Goal: Task Accomplishment & Management: Complete application form

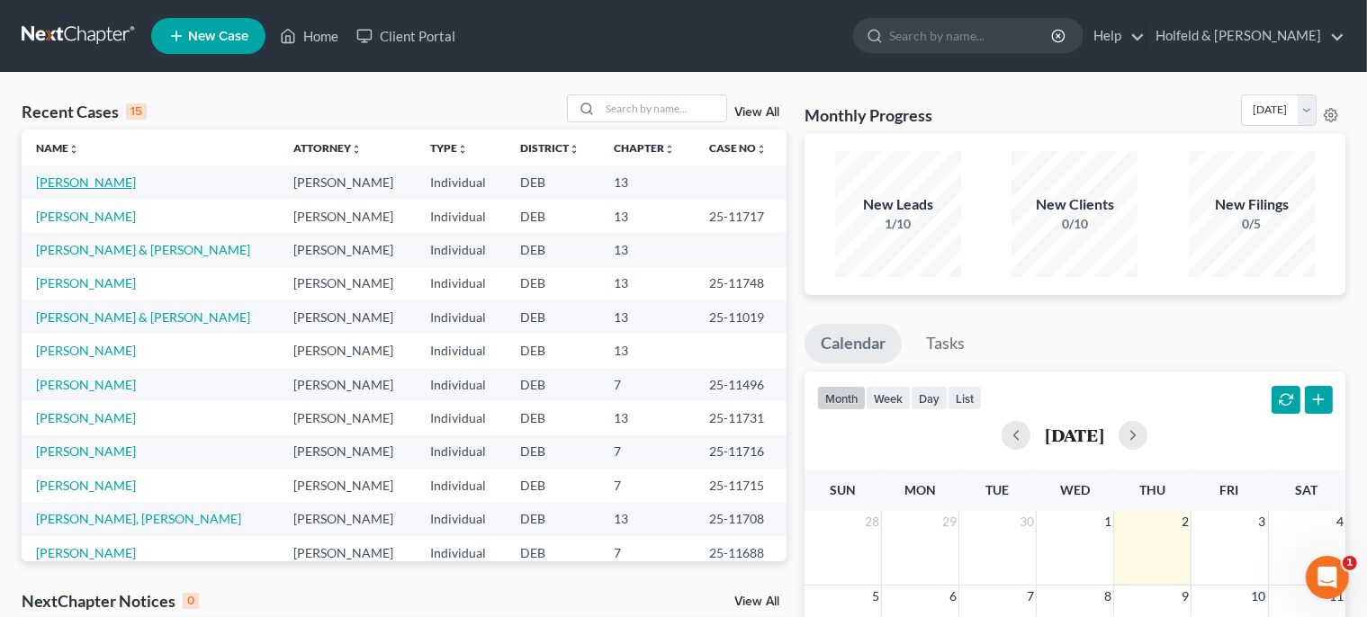
click at [60, 178] on link "[PERSON_NAME]" at bounding box center [86, 182] width 100 height 15
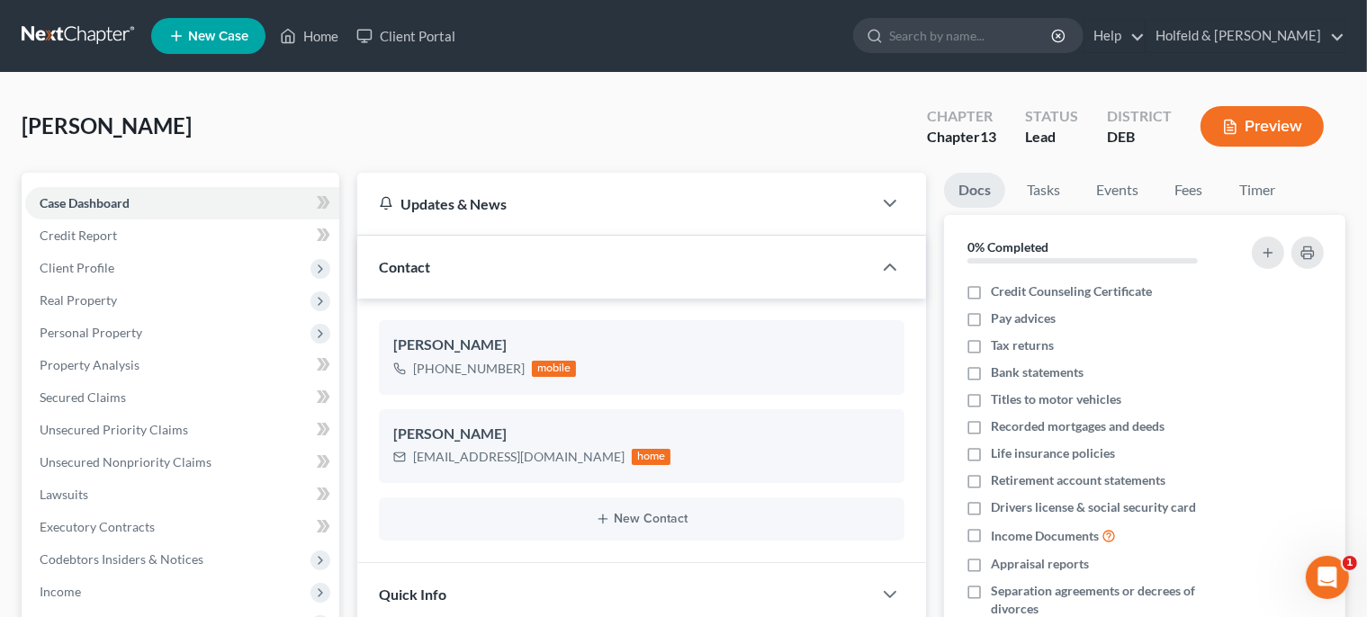
scroll to position [84, 0]
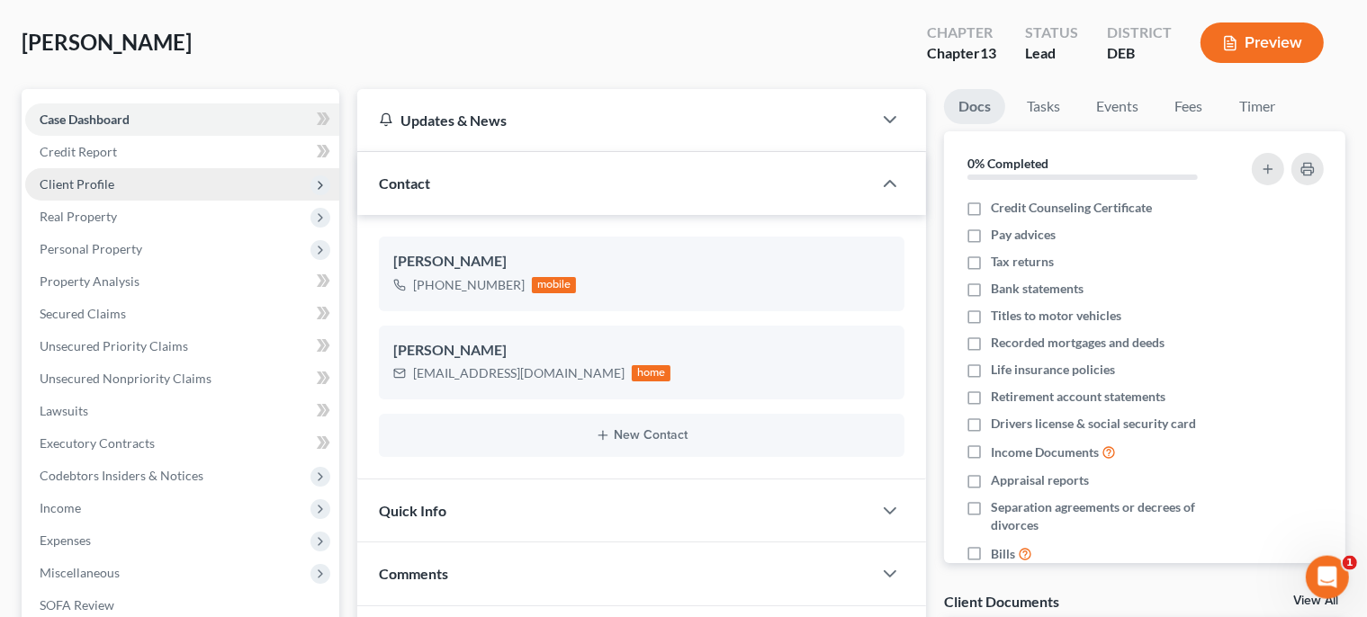
click at [114, 184] on span "Client Profile" at bounding box center [182, 184] width 314 height 32
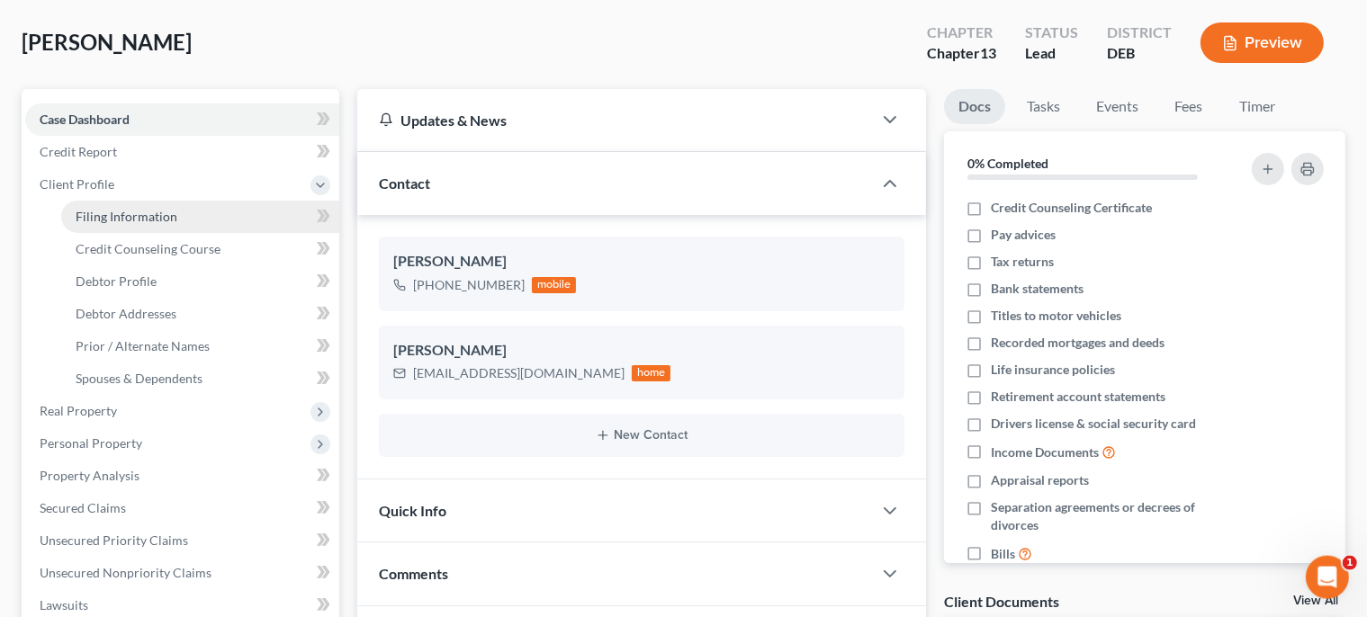
click at [117, 222] on span "Filing Information" at bounding box center [127, 216] width 102 height 15
select select "1"
select select "0"
select select "3"
select select "13"
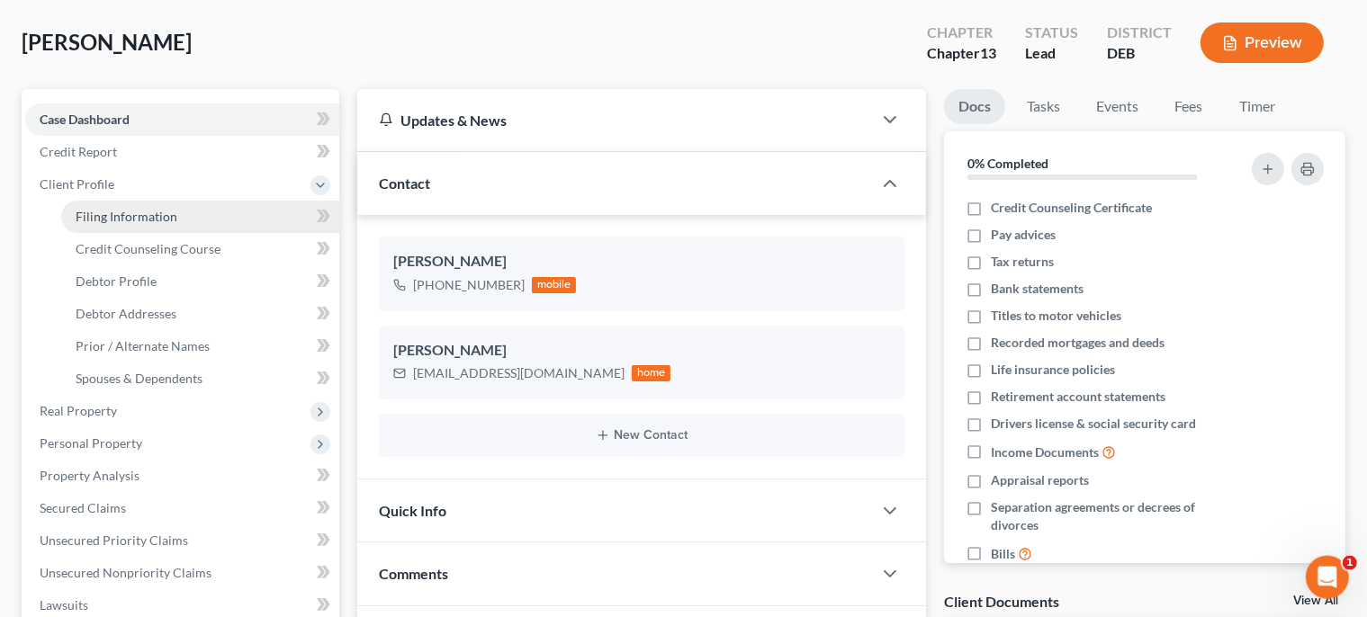
select select "0"
select select "7"
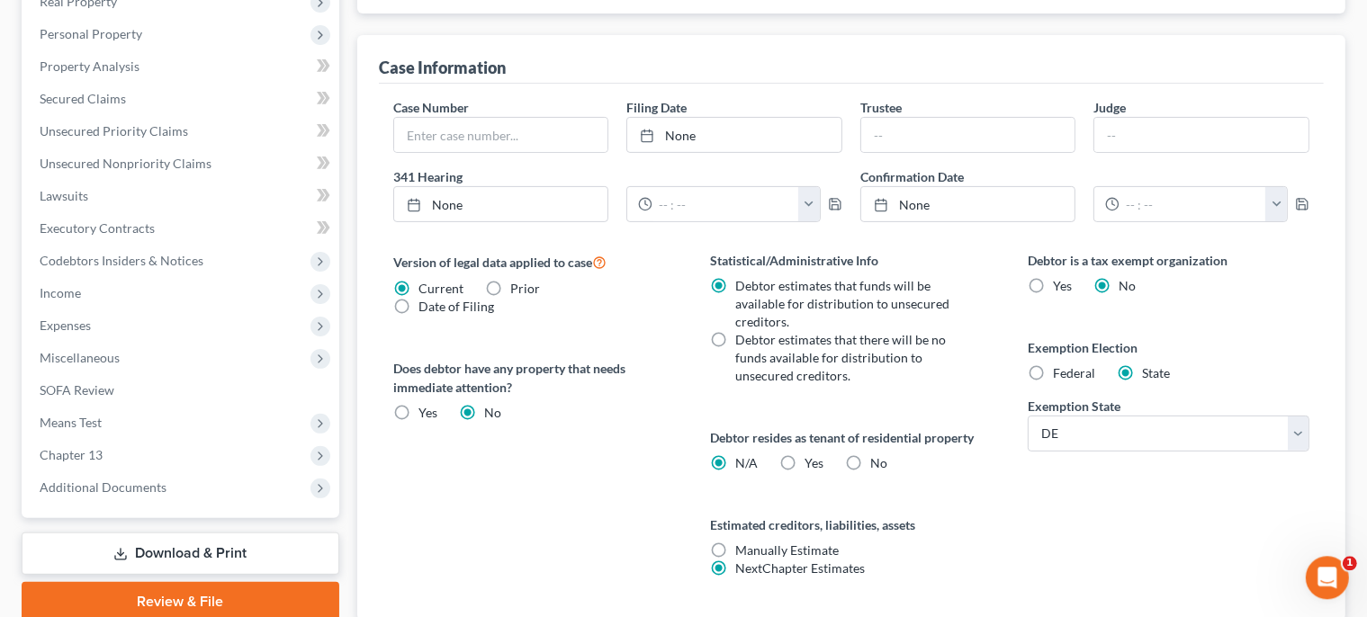
scroll to position [620, 0]
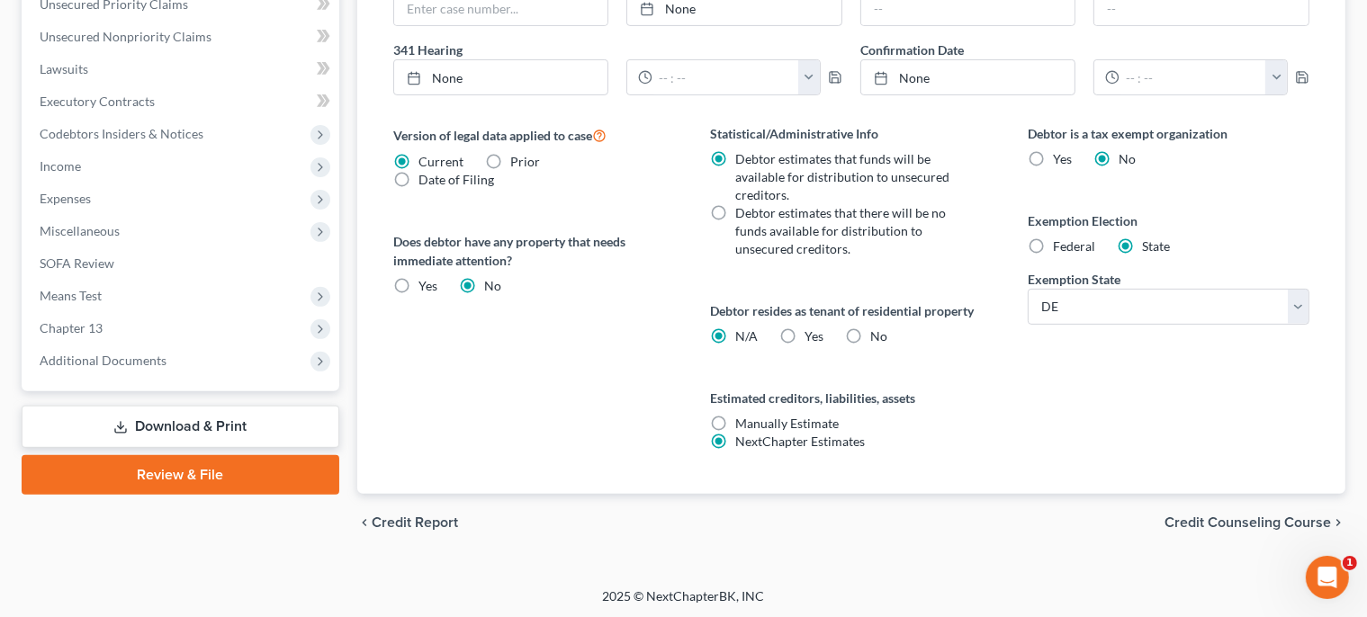
click at [1287, 523] on span "Credit Counseling Course" at bounding box center [1247, 523] width 166 height 14
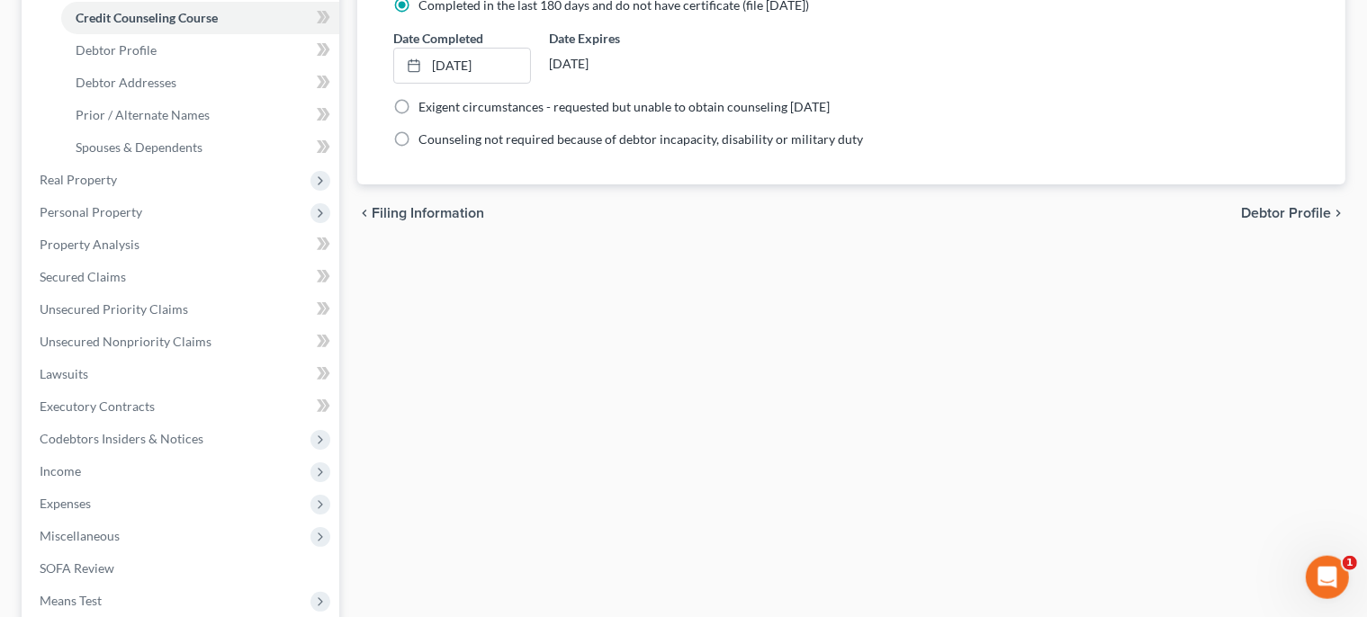
click at [1322, 206] on span "Debtor Profile" at bounding box center [1286, 213] width 90 height 14
select select "0"
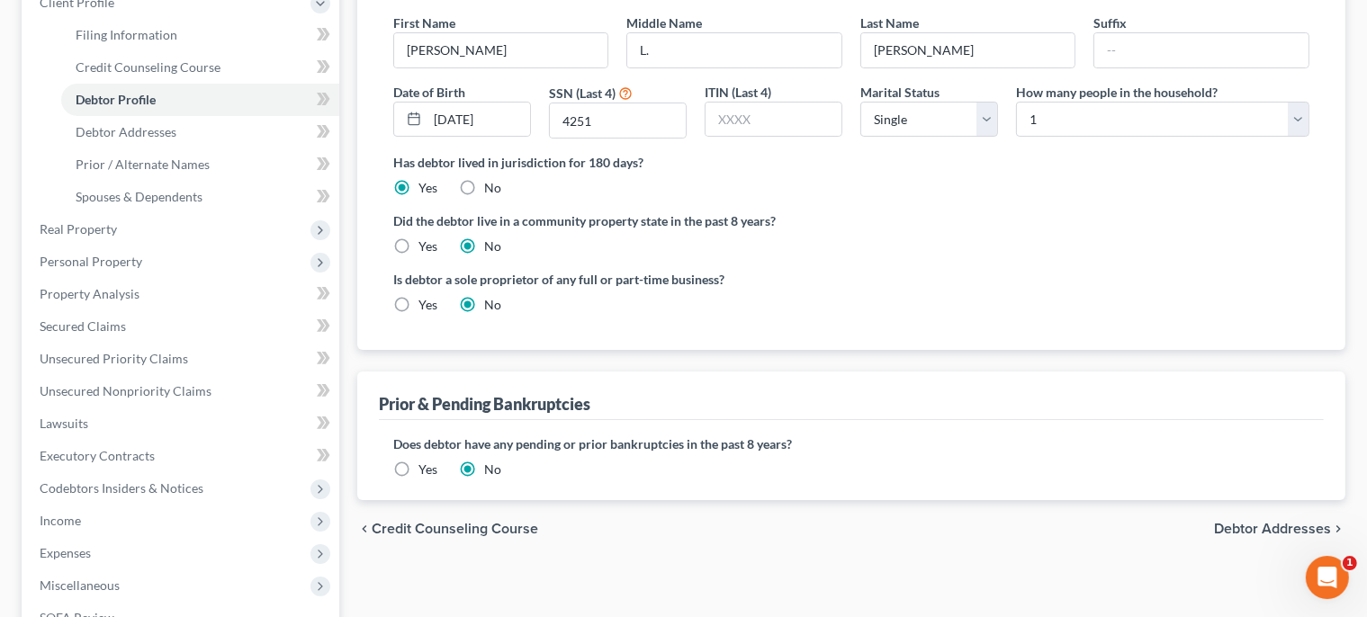
scroll to position [433, 0]
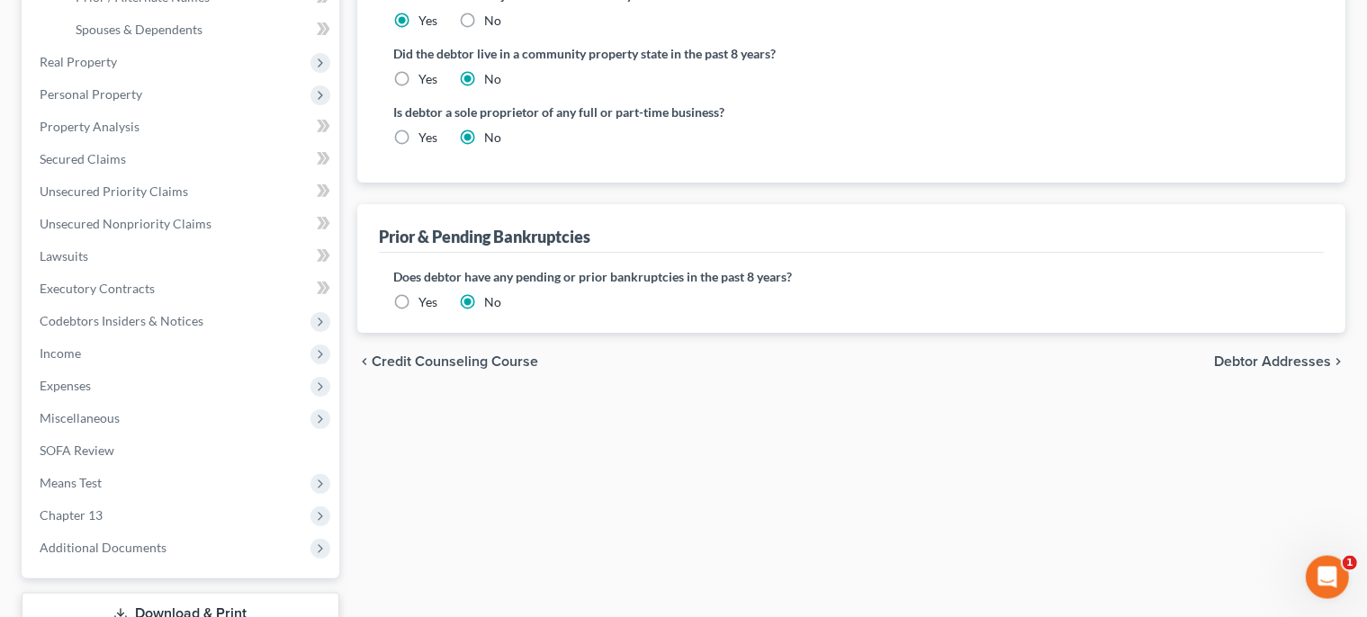
click at [1294, 356] on span "Debtor Addresses" at bounding box center [1272, 361] width 117 height 14
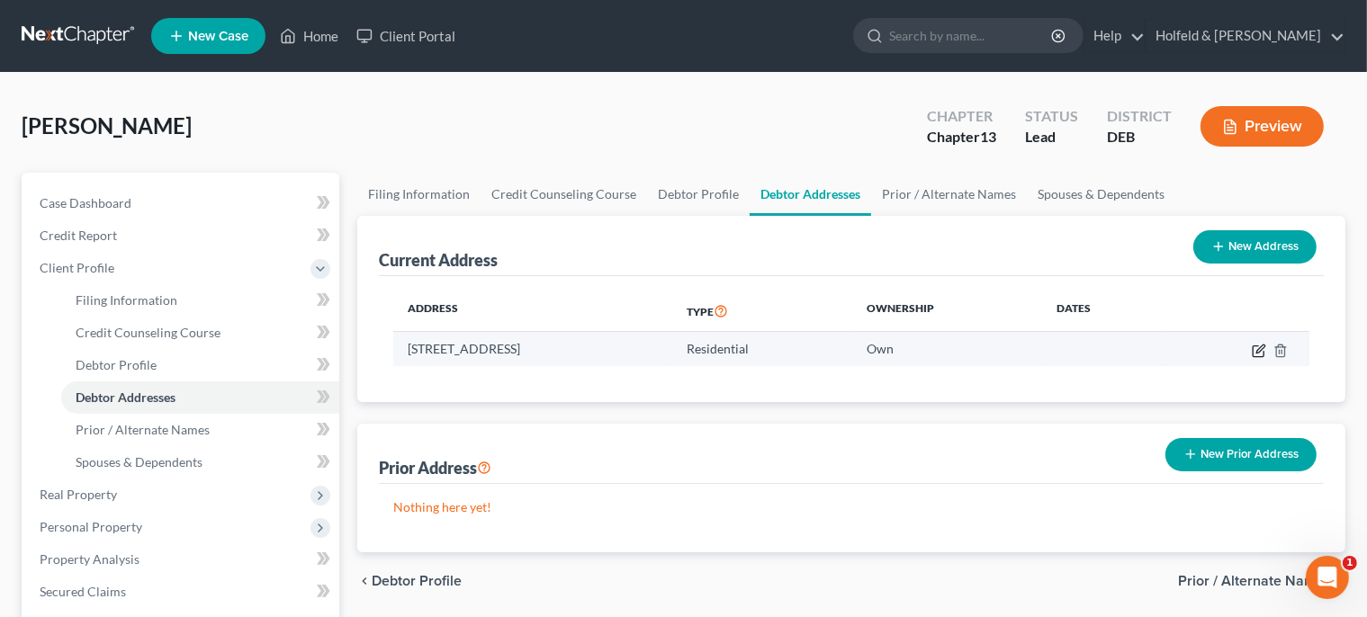
click at [1260, 345] on icon "button" at bounding box center [1258, 351] width 14 height 14
select select "7"
select select "0"
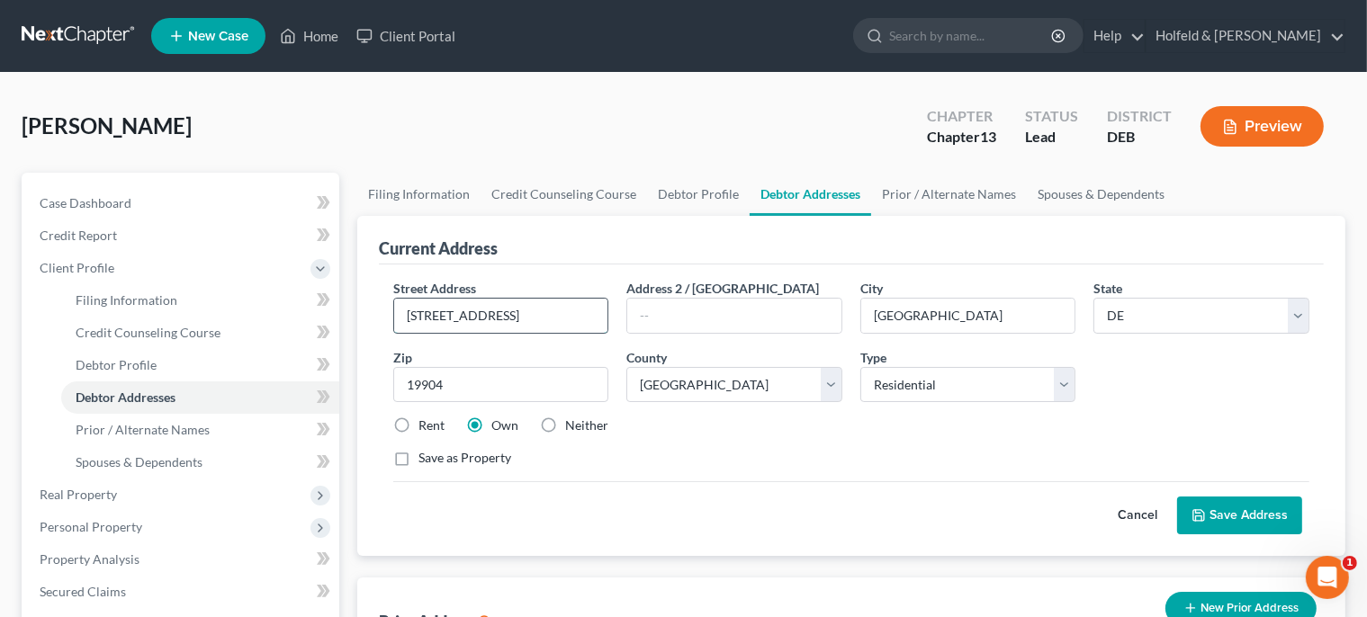
click at [432, 315] on input "[STREET_ADDRESS]" at bounding box center [501, 316] width 214 height 34
type input "[STREET_ADDRESS]"
click at [1218, 506] on button "Save Address" at bounding box center [1239, 516] width 125 height 38
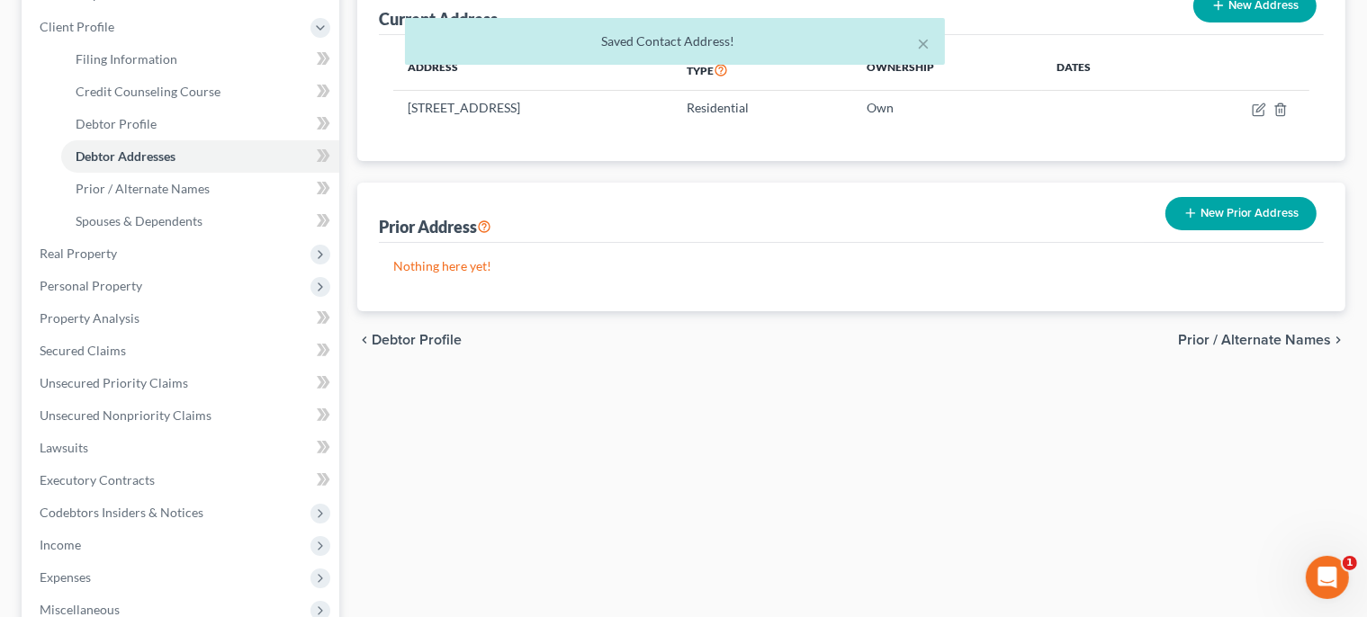
scroll to position [272, 0]
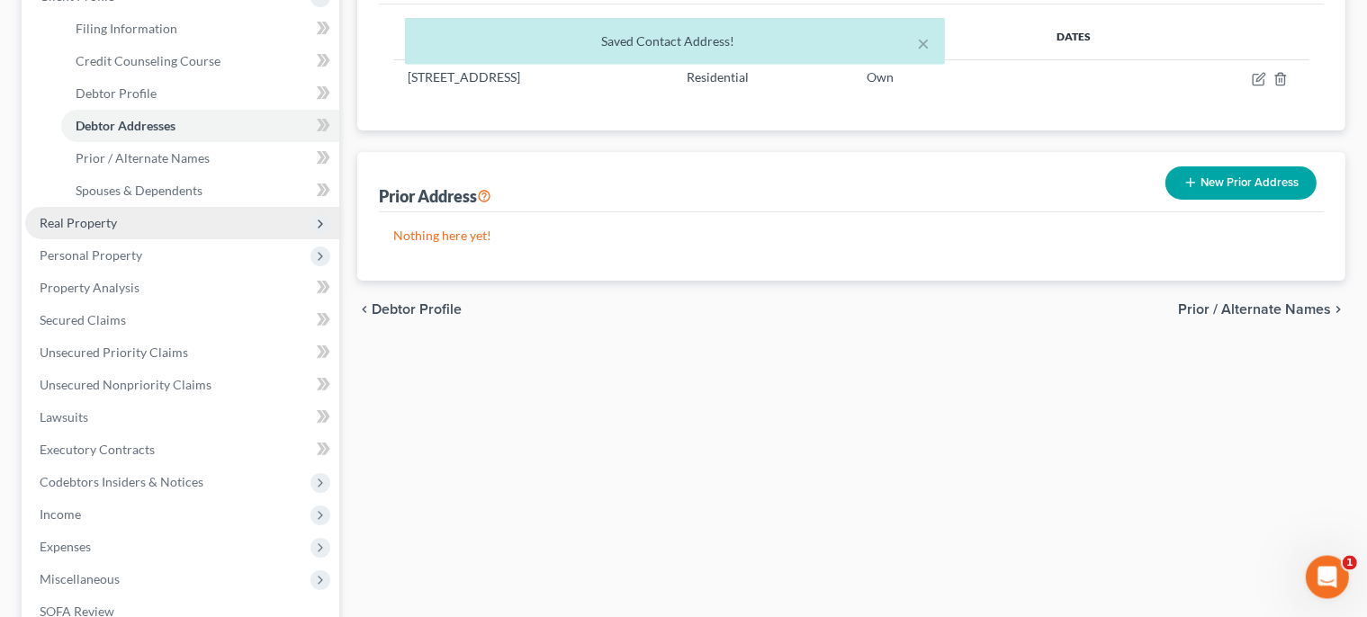
click at [126, 211] on span "Real Property" at bounding box center [182, 223] width 314 height 32
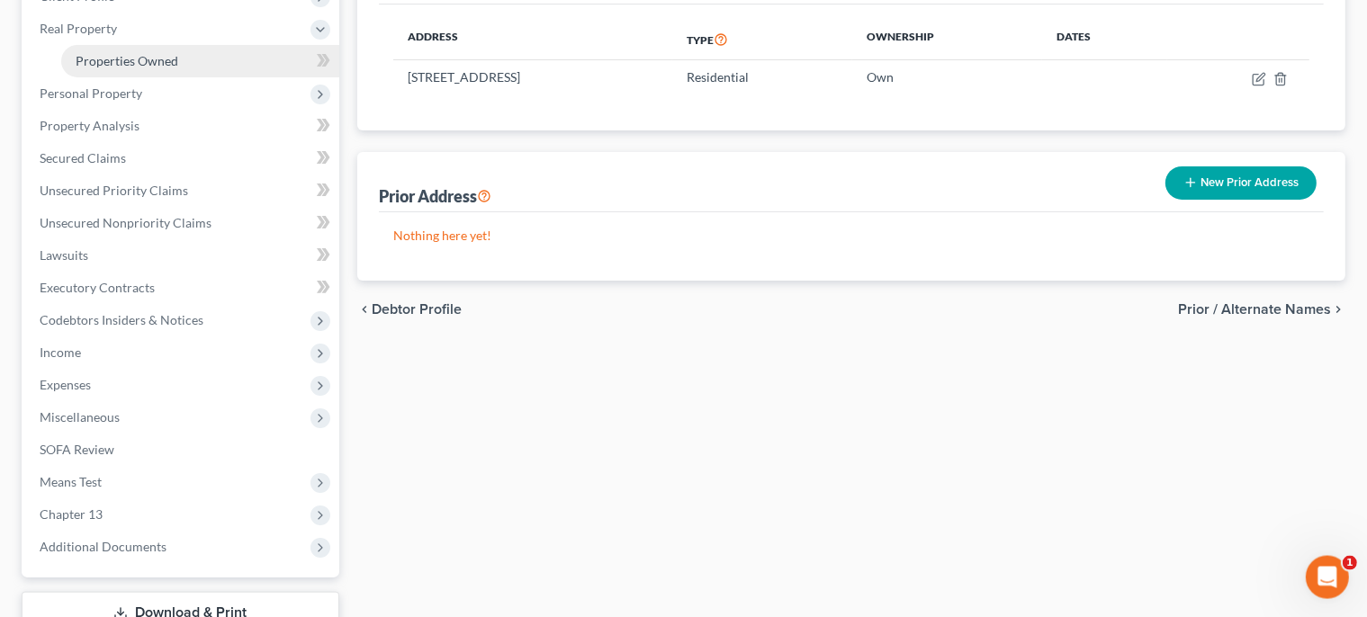
click at [158, 73] on link "Properties Owned" at bounding box center [200, 61] width 278 height 32
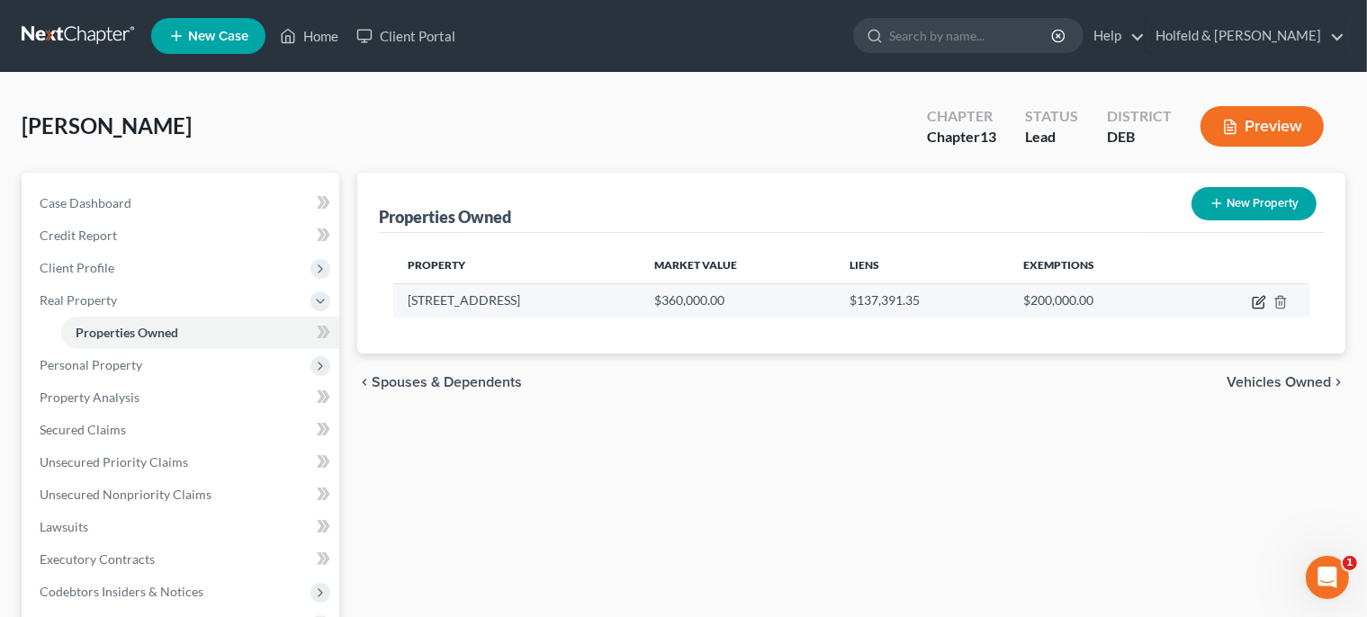
click at [1260, 297] on icon "button" at bounding box center [1258, 302] width 14 height 14
select select "7"
select select "0"
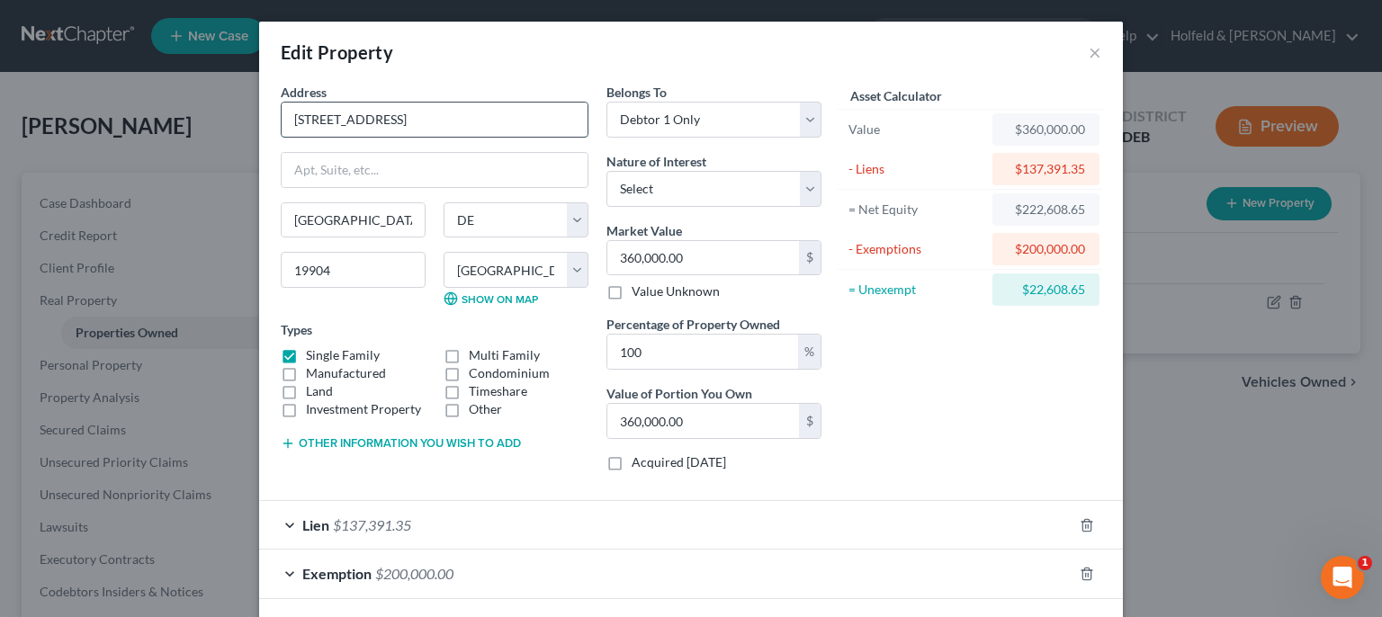
click at [310, 124] on input "[STREET_ADDRESS]" at bounding box center [435, 120] width 306 height 34
type input "[STREET_ADDRESS]"
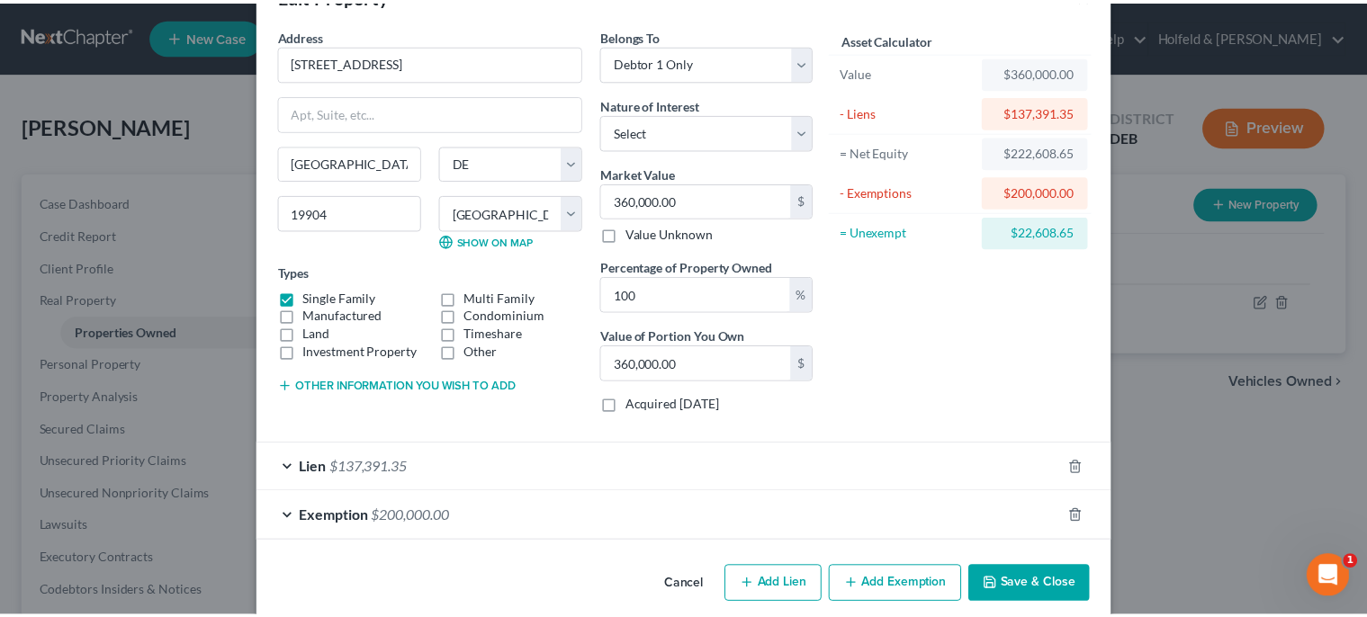
scroll to position [78, 0]
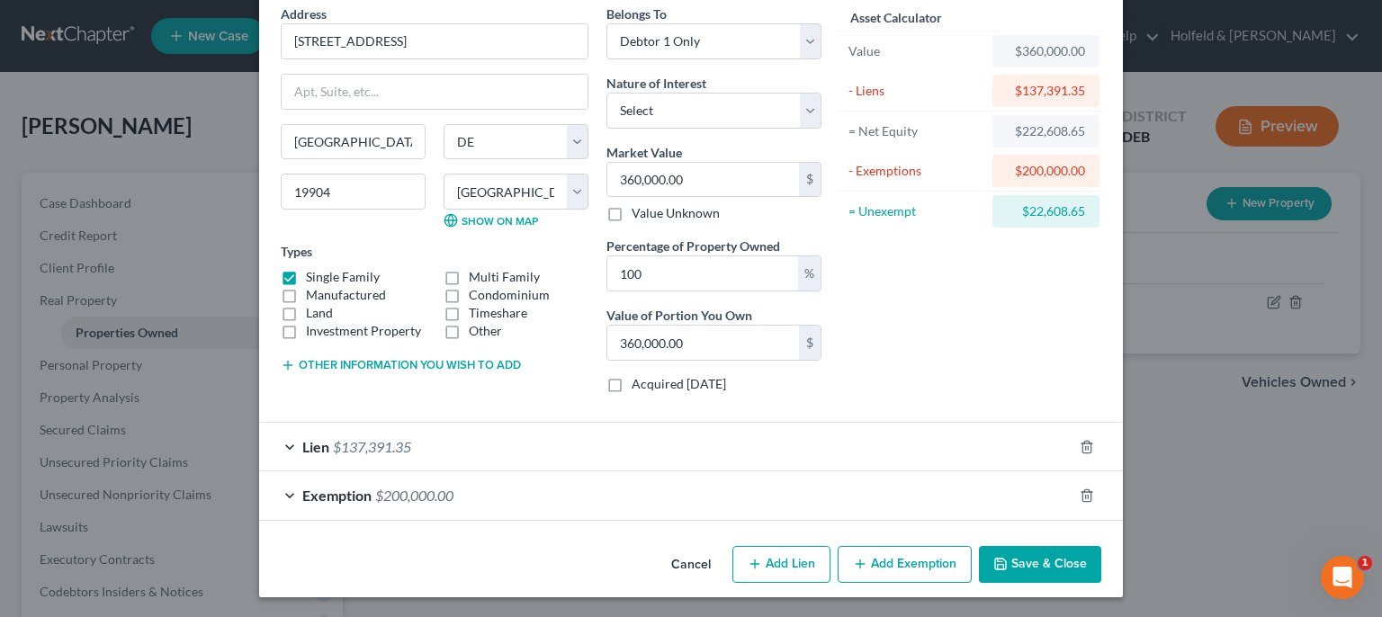
click at [1050, 560] on button "Save & Close" at bounding box center [1040, 565] width 122 height 38
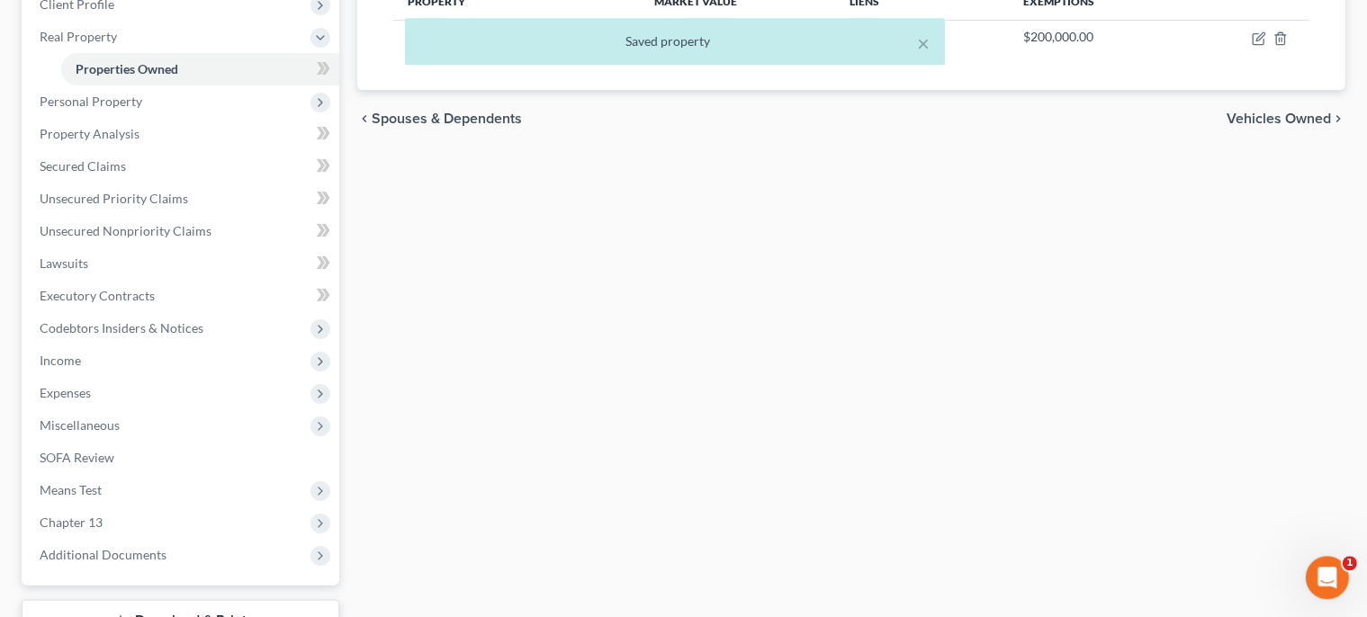
scroll to position [299, 0]
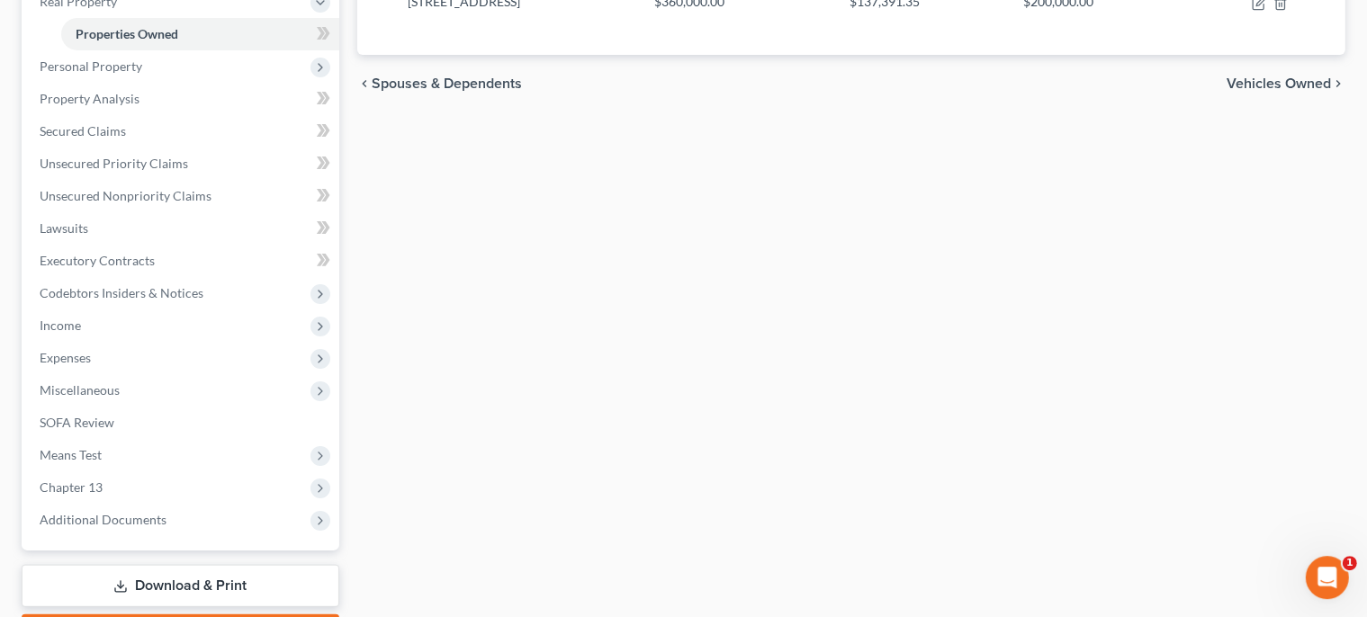
click at [183, 600] on link "Download & Print" at bounding box center [181, 586] width 318 height 42
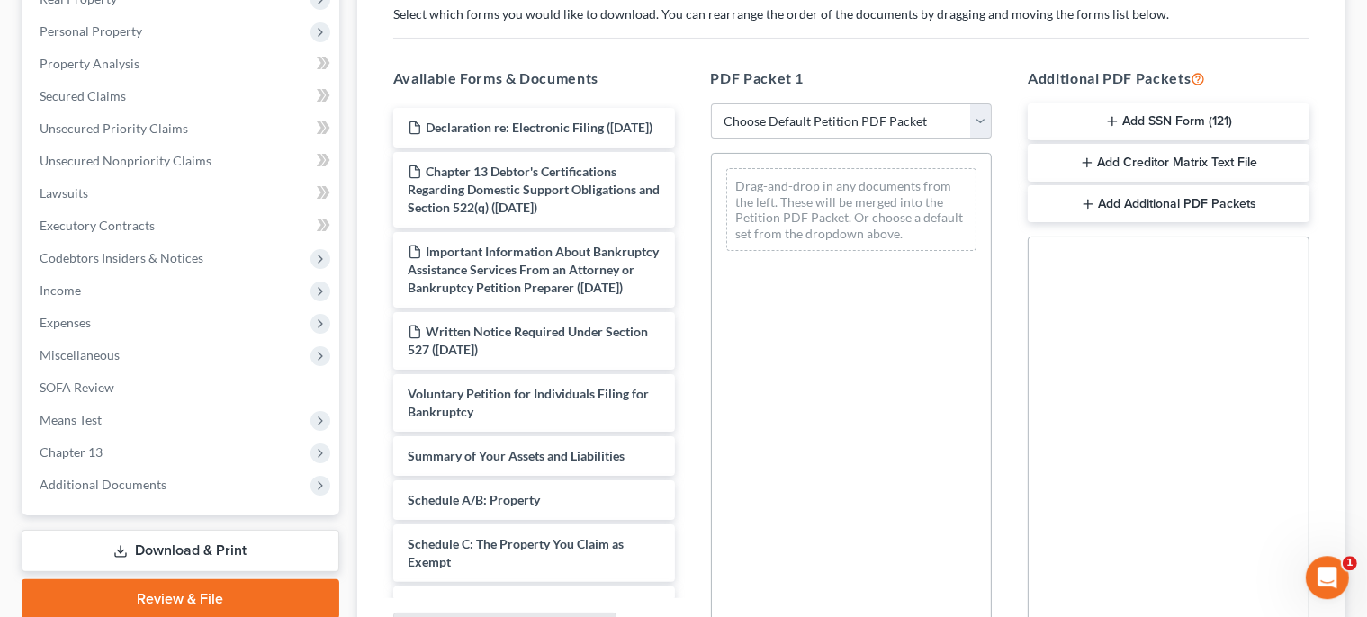
scroll to position [350, 0]
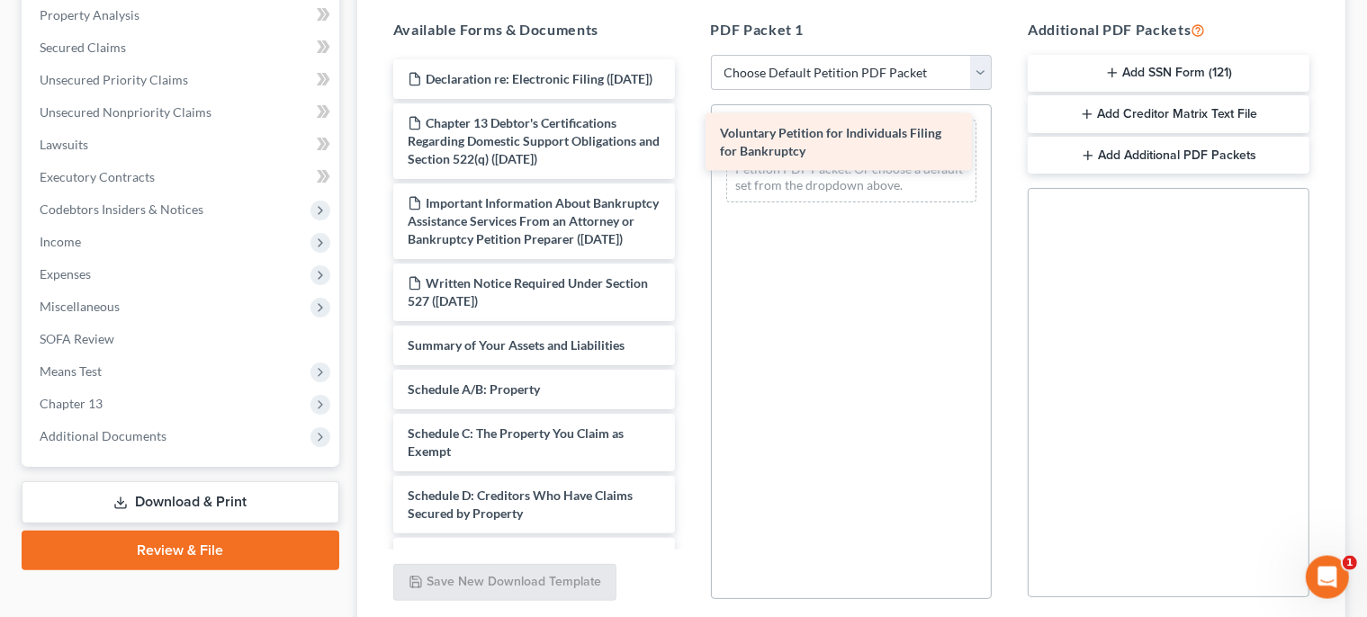
drag, startPoint x: 574, startPoint y: 395, endPoint x: 895, endPoint y: 148, distance: 405.4
click at [689, 148] on div "Voluntary Petition for Individuals Filing for Bankruptcy Declaration re: Electr…" at bounding box center [534, 614] width 310 height 1111
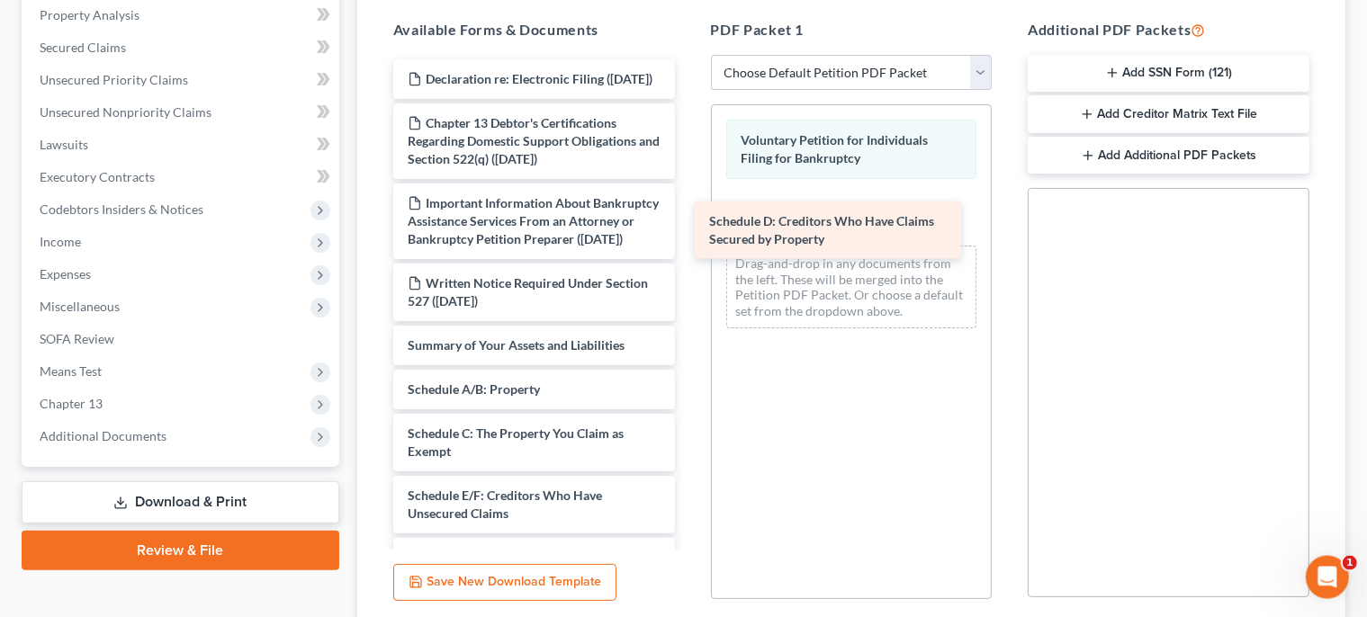
drag, startPoint x: 509, startPoint y: 518, endPoint x: 865, endPoint y: 199, distance: 478.5
click at [689, 199] on div "Schedule D: Creditors Who Have Claims Secured by Property Declaration re: Elect…" at bounding box center [534, 583] width 310 height 1049
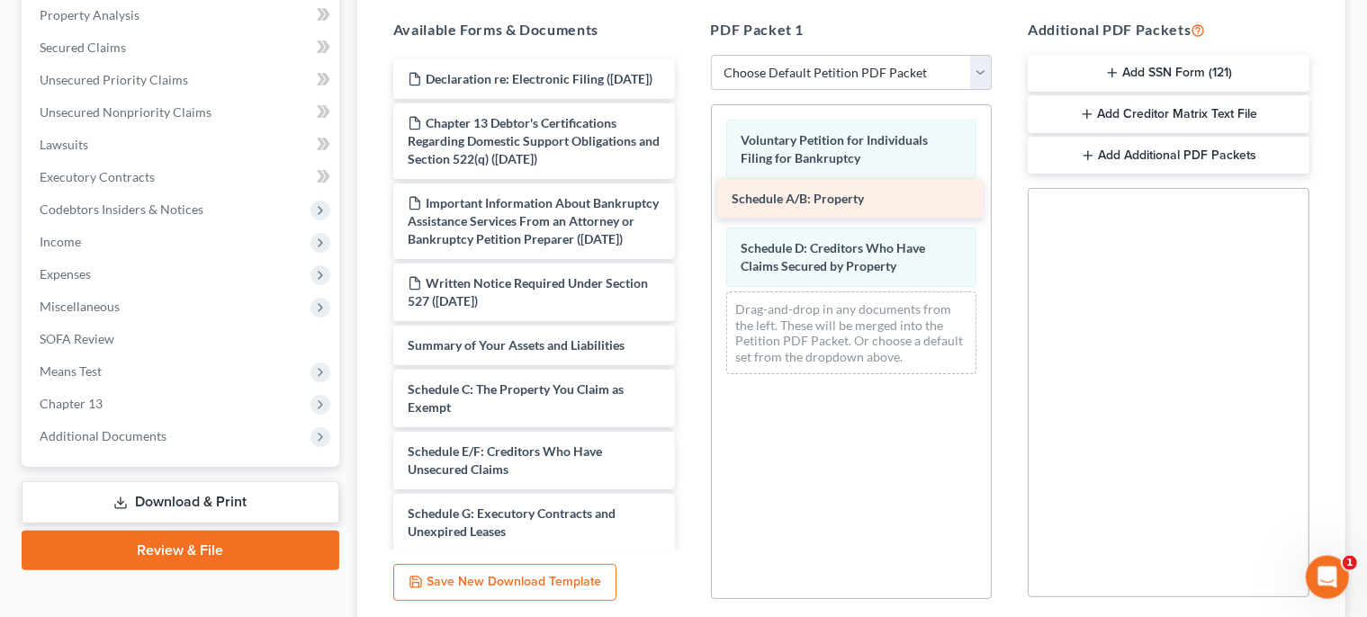
drag, startPoint x: 531, startPoint y: 426, endPoint x: 872, endPoint y: 186, distance: 416.6
click at [689, 186] on div "Schedule A/B: Property Declaration re: Electronic Filing ([DATE]) Chapter 13 De…" at bounding box center [534, 561] width 310 height 1005
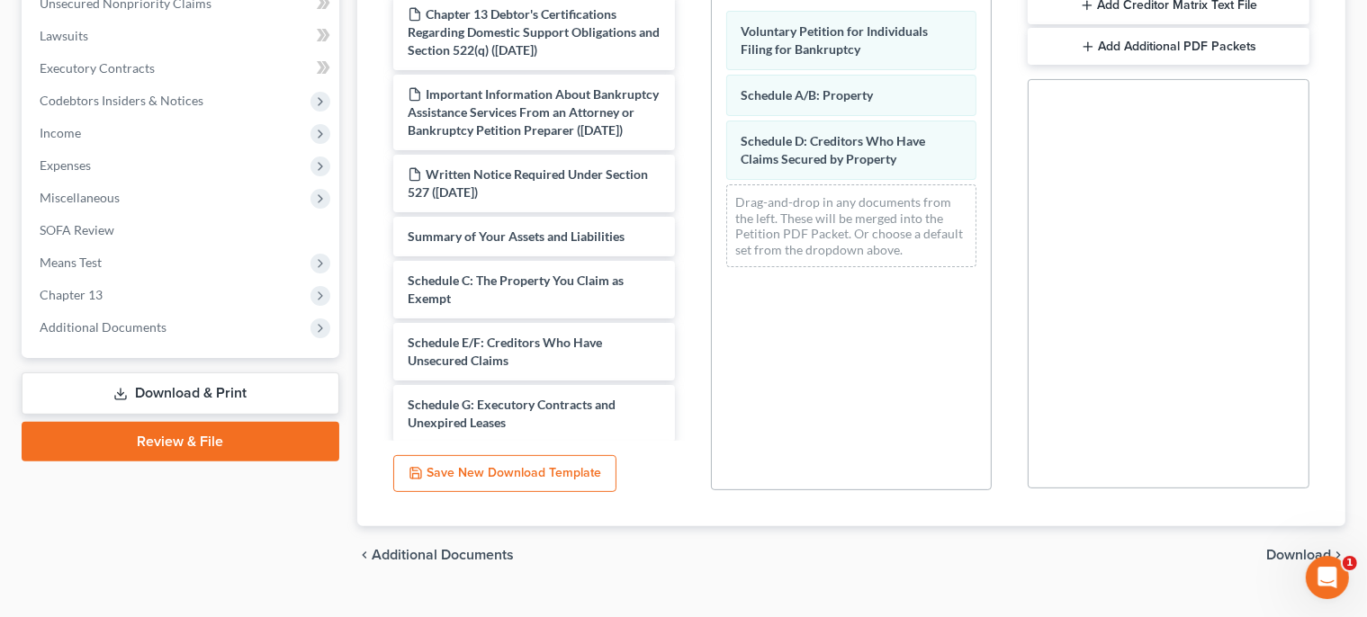
scroll to position [493, 0]
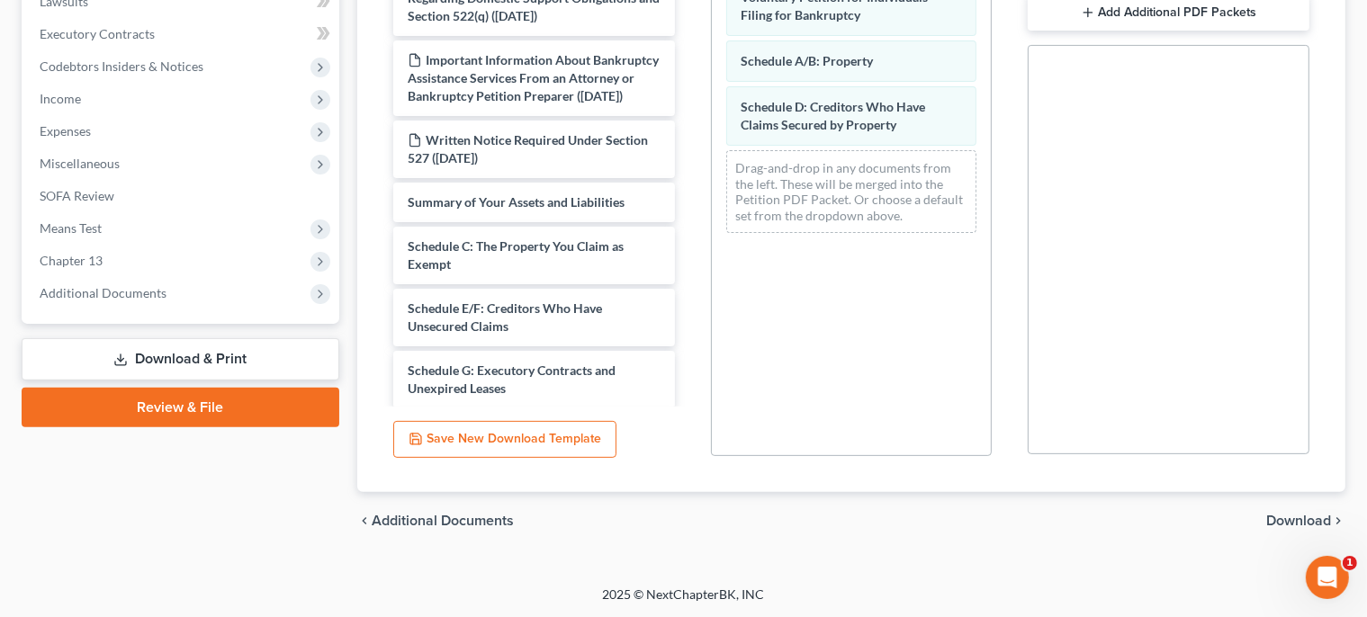
click at [1297, 524] on span "Download" at bounding box center [1298, 521] width 65 height 14
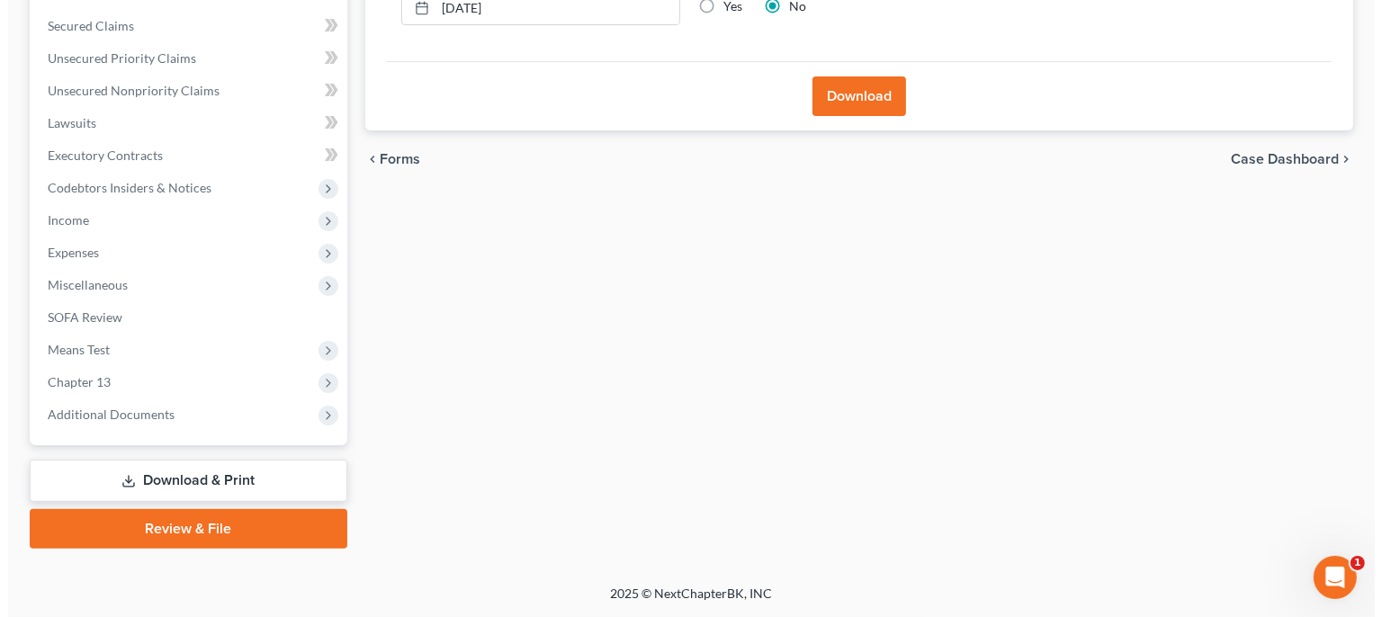
scroll to position [370, 0]
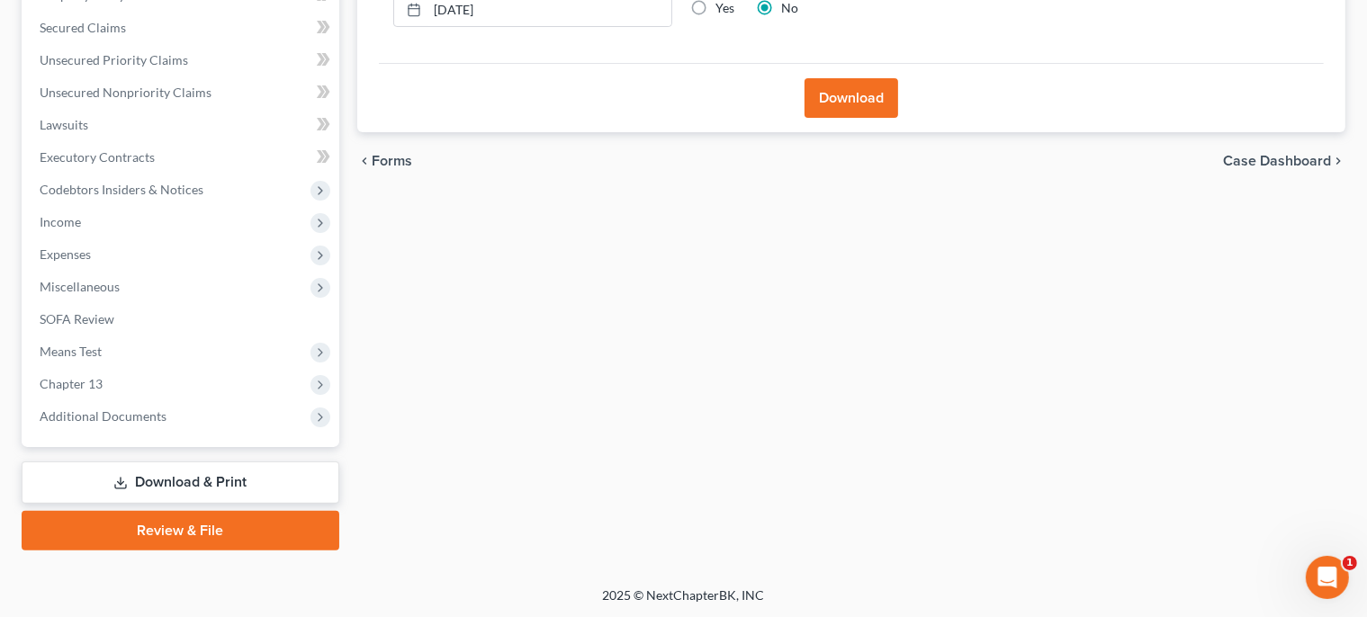
click at [829, 89] on button "Download" at bounding box center [851, 98] width 94 height 40
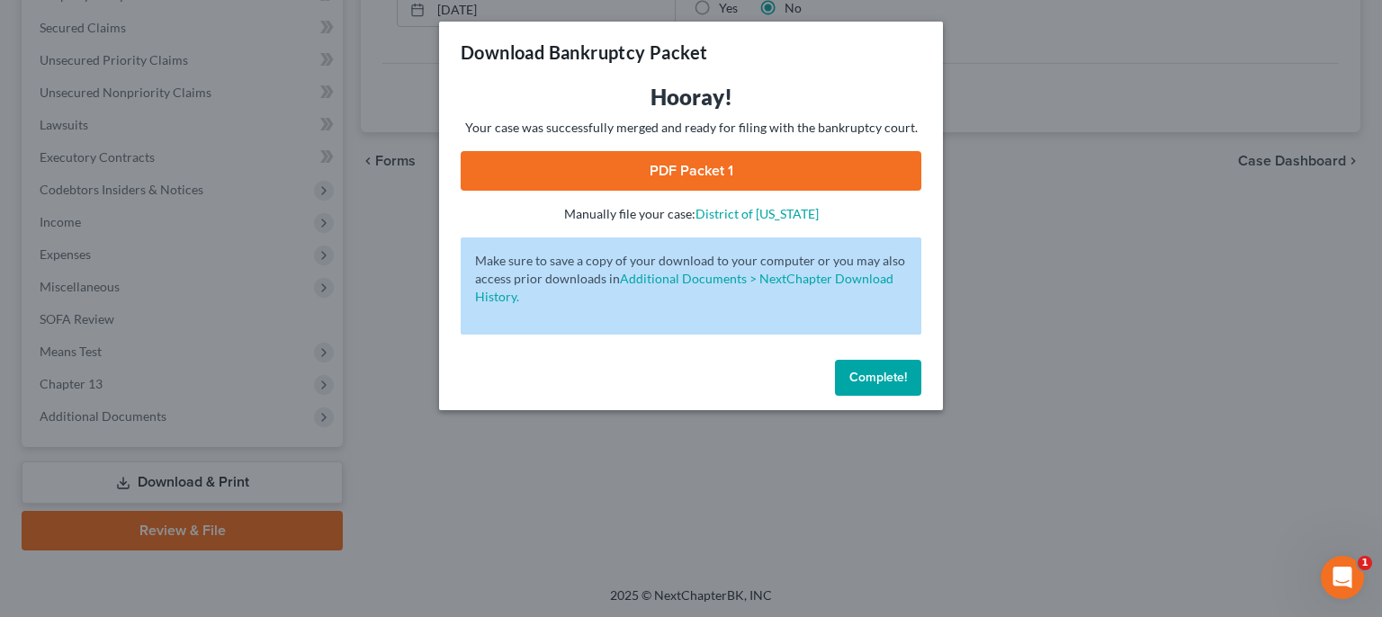
click at [659, 159] on link "PDF Packet 1" at bounding box center [691, 171] width 461 height 40
